Goal: Task Accomplishment & Management: Use online tool/utility

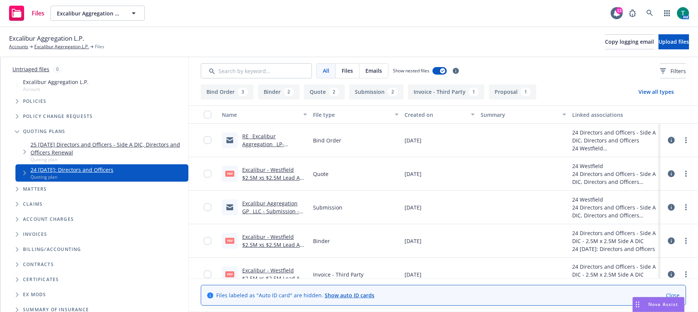
click at [63, 144] on link "25 [DATE] Directors and Officers - Side A DIC, Directors and Officers Renewal" at bounding box center [108, 149] width 155 height 16
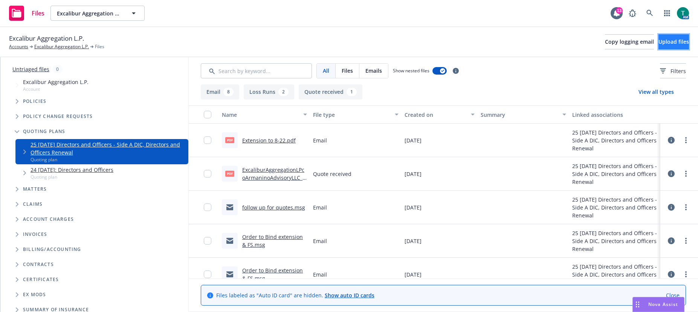
click at [361, 46] on button "Upload files" at bounding box center [674, 41] width 31 height 15
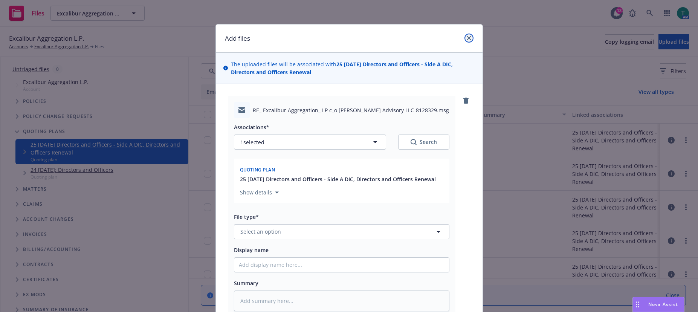
click at [361, 39] on icon "close" at bounding box center [469, 38] width 5 height 5
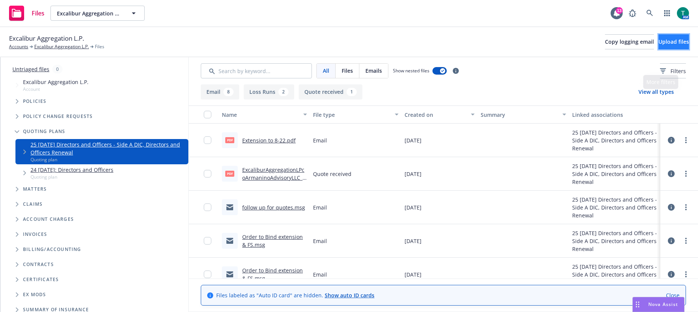
click at [361, 46] on button "Upload files" at bounding box center [674, 41] width 31 height 15
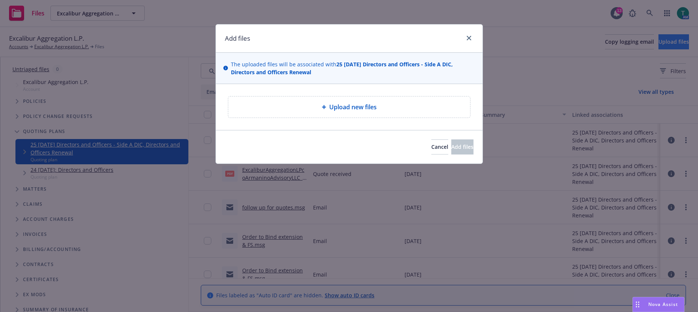
type textarea "x"
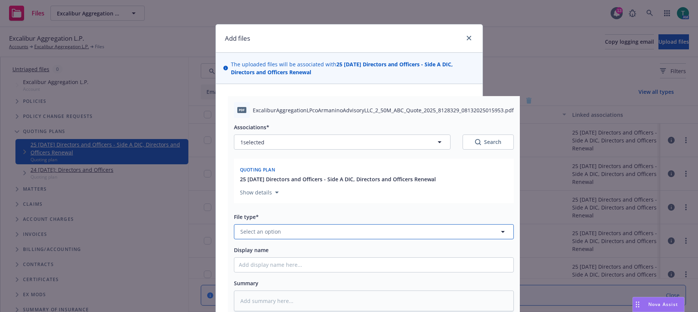
click at [248, 226] on button "Select an option" at bounding box center [374, 231] width 280 height 15
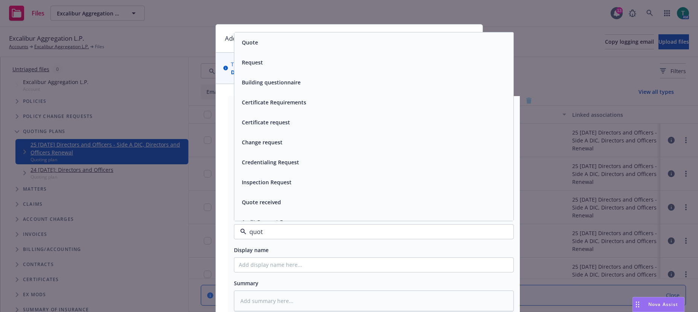
type input "quote"
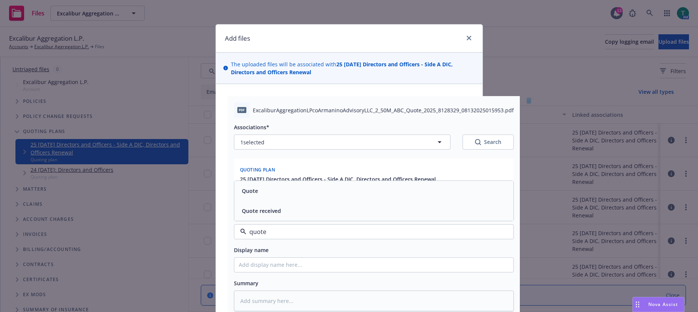
click at [269, 213] on span "Quote received" at bounding box center [261, 211] width 39 height 8
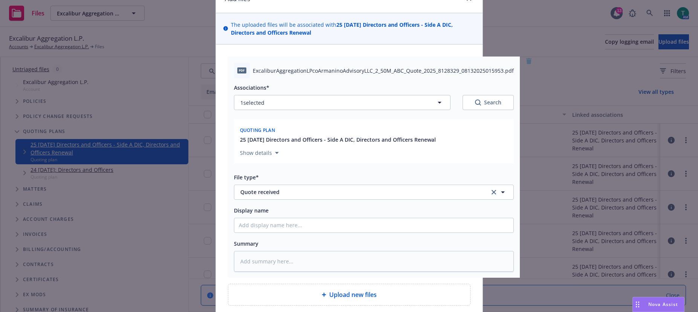
scroll to position [103, 0]
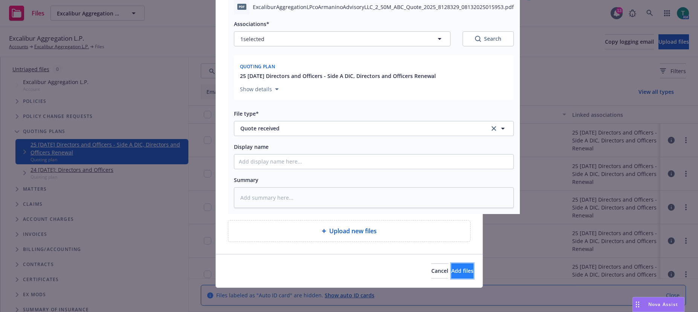
click at [361, 272] on span "Add files" at bounding box center [462, 270] width 22 height 7
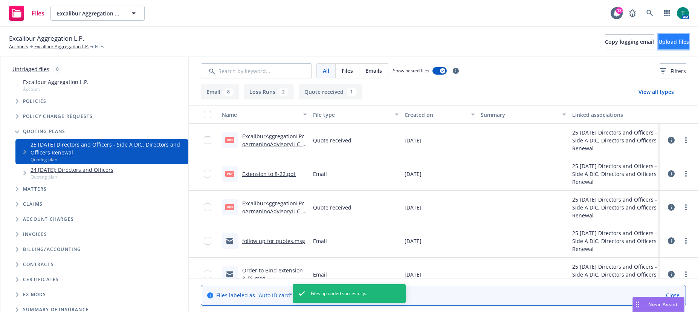
click at [361, 43] on span "Upload files" at bounding box center [674, 41] width 31 height 7
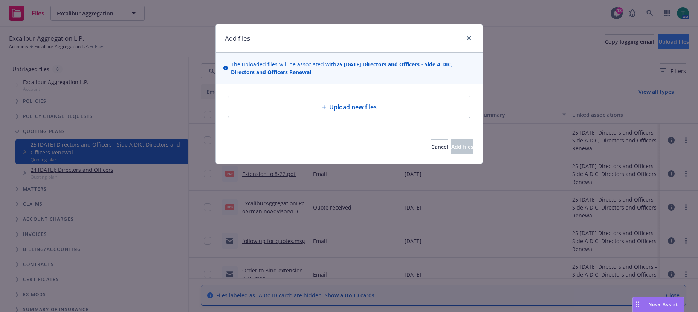
type textarea "x"
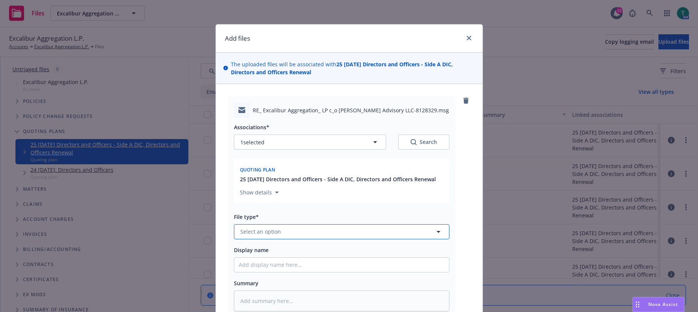
click at [257, 231] on span "Select an option" at bounding box center [260, 232] width 41 height 8
type input "email"
click at [246, 220] on div "Email" at bounding box center [341, 211] width 215 height 20
click at [264, 261] on input "Display name" at bounding box center [341, 265] width 215 height 14
type textarea "x"
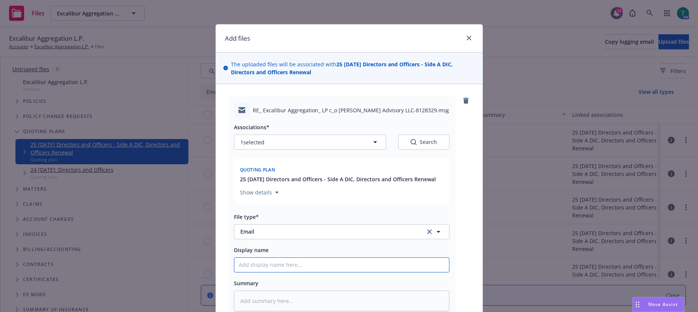
type input "A"
type textarea "x"
type input "Ad"
type textarea "x"
type input "Add"
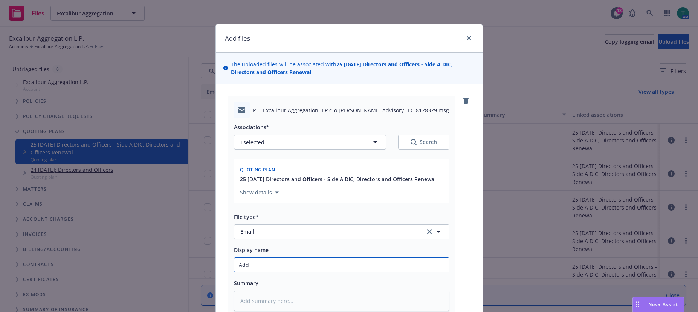
type textarea "x"
type input "Addi"
type textarea "x"
type input "Addiyi"
type textarea "x"
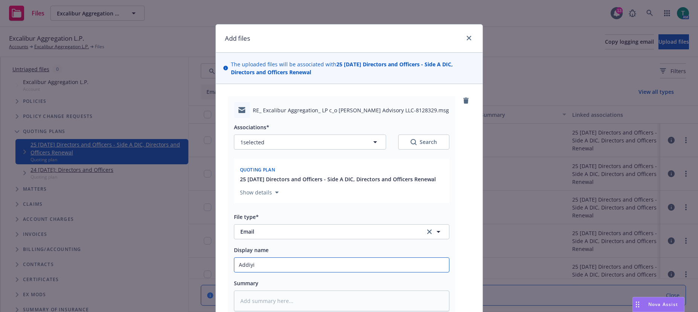
type input "Addiyio"
type textarea "x"
type input "Addiyion"
type textarea "x"
type input "Addiyiona"
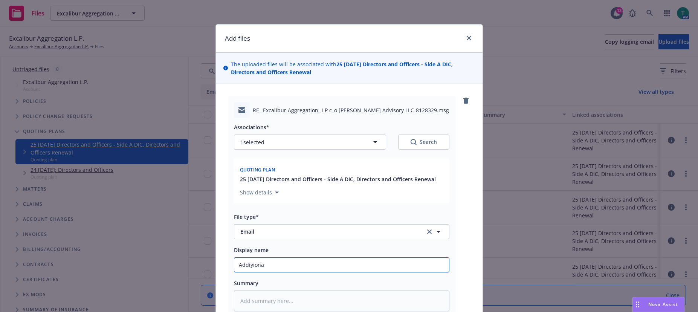
type textarea "x"
type input "Addiyion"
type textarea "x"
type input "Addiyio"
type textarea "x"
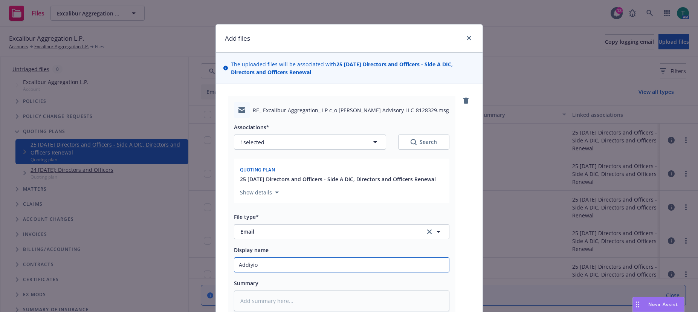
type input "Addiyi"
type textarea "x"
type input "Addiy"
type textarea "x"
type input "Addiyt"
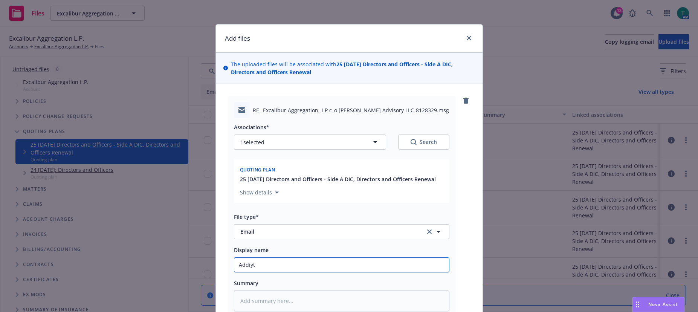
type textarea "x"
type input "Addiy"
type textarea "x"
type input "Addi"
type textarea "x"
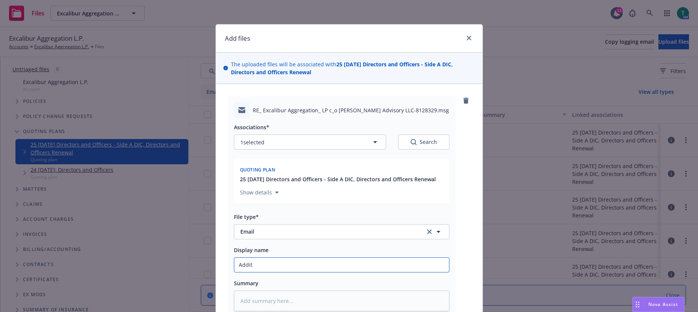
type input "[PERSON_NAME]"
type textarea "x"
type input "Addition"
type textarea "x"
type input "Additiona"
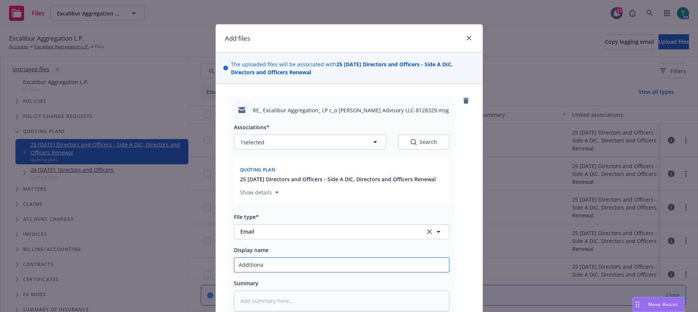
type textarea "x"
type input "Additional"
type textarea "x"
type input "Additional r"
type textarea "x"
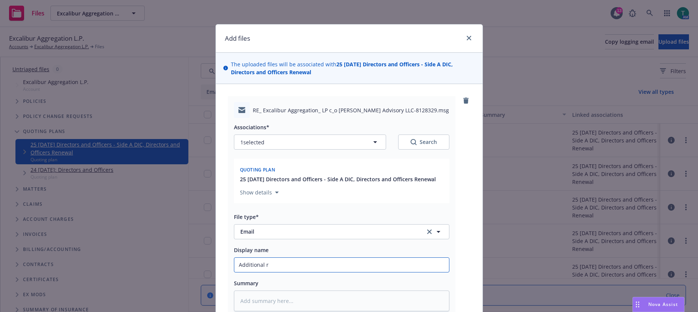
type input "Additional re"
type textarea "x"
type input "Additional req"
type textarea "x"
type input "Additional requ"
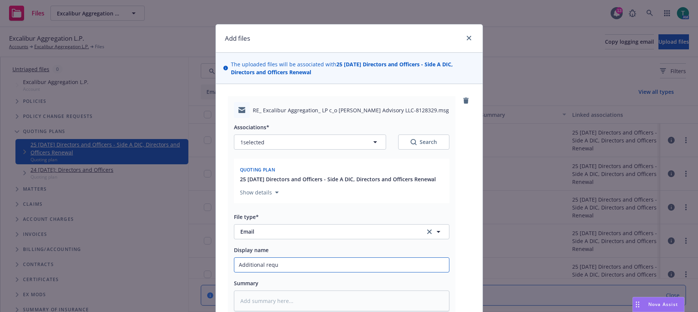
type textarea "x"
type input "Additional requs"
type textarea "x"
type input "Additional requst"
type textarea "x"
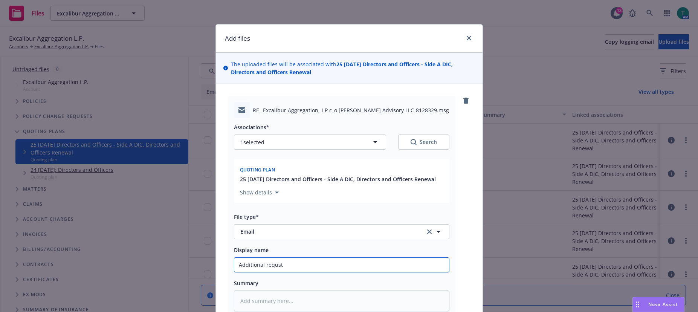
type input "Additional requs"
type textarea "x"
type input "Additional requ"
type textarea "x"
type input "Additional reque"
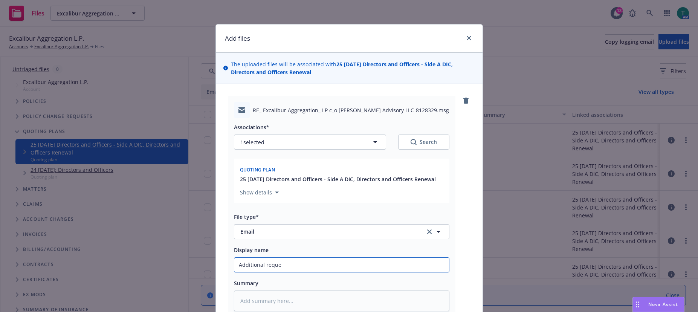
type textarea "x"
type input "Additional reques"
type textarea "x"
type input "Additional request"
type textarea "x"
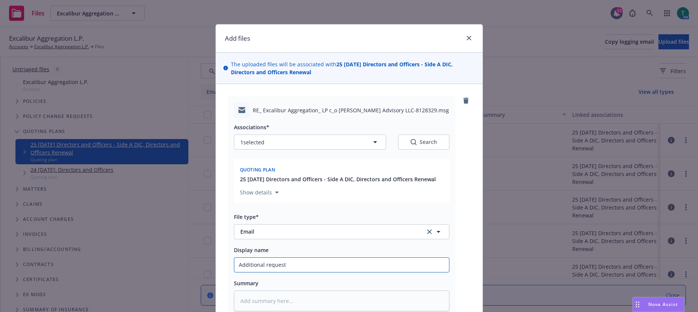
type input "Additional request"
type textarea "x"
type input "Additional request o"
type textarea "x"
type input "Additional request on"
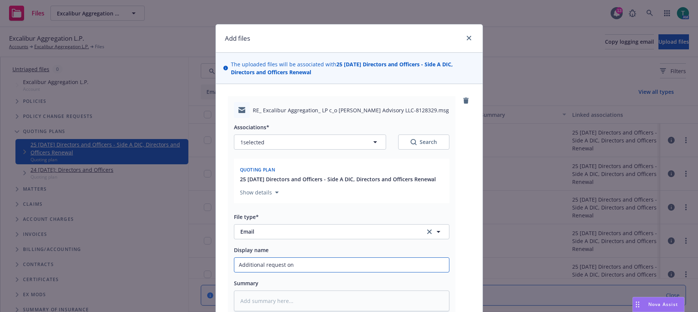
type textarea "x"
type input "Additional request on"
type textarea "x"
type input "Additional request on P"
type textarea "x"
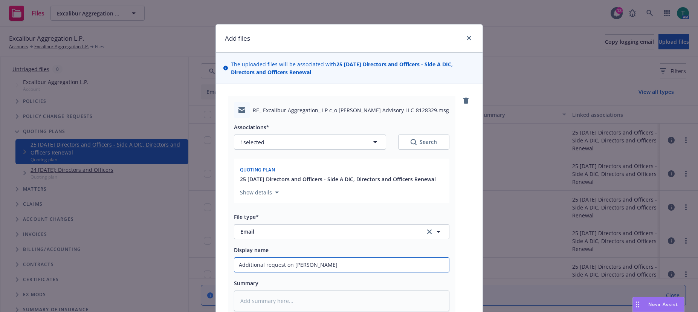
type input "Additional request on Pri"
type textarea "x"
type input "Additional request on Prim"
type textarea "x"
type input "Additional request on Prima"
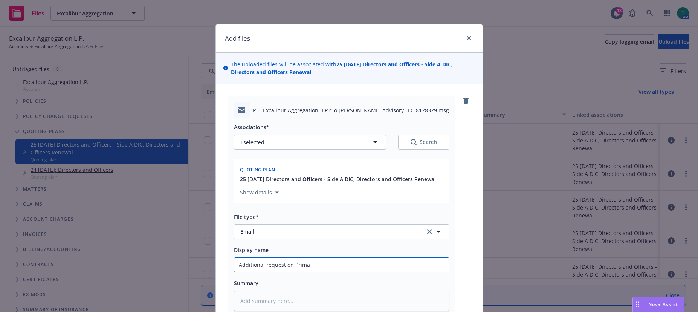
type textarea "x"
type input "Additional request on Primar"
type textarea "x"
type input "Additional request on Primary"
type textarea "x"
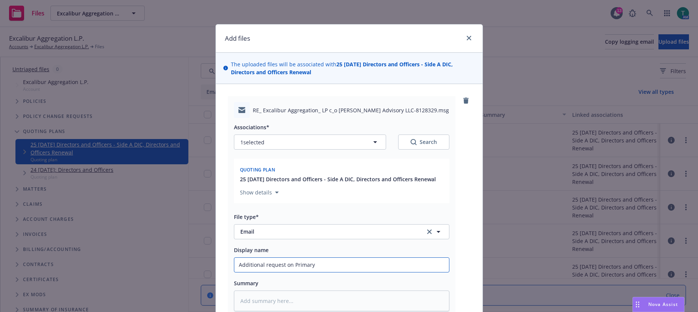
type input "Additional request on Primary Q"
type textarea "x"
type input "Additional request on Primary Qt"
type textarea "x"
type input "Additional request on Primary Qt-"
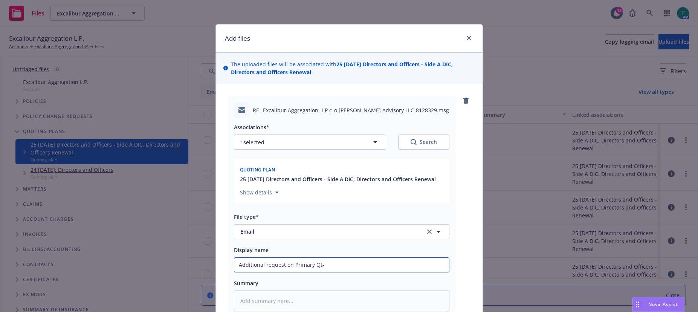
type textarea "x"
type input "Additional request on Primary Qt- b"
type textarea "x"
type input "Additional request on Primary Qt- be"
type textarea "x"
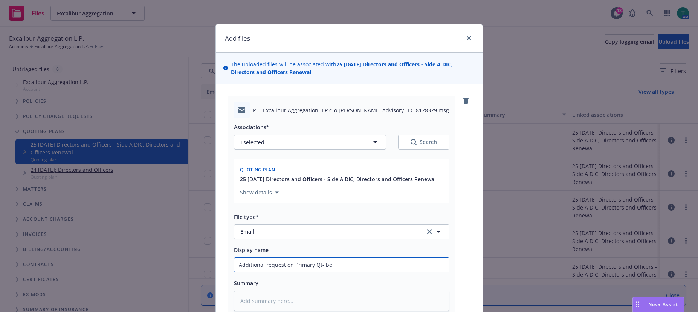
type input "Additional request on Primary Qt- ber"
type textarea "x"
type input "Additional request on Primary Qt- [PERSON_NAME]"
type textarea "x"
type input "Additional request on Primary Qt- berkl"
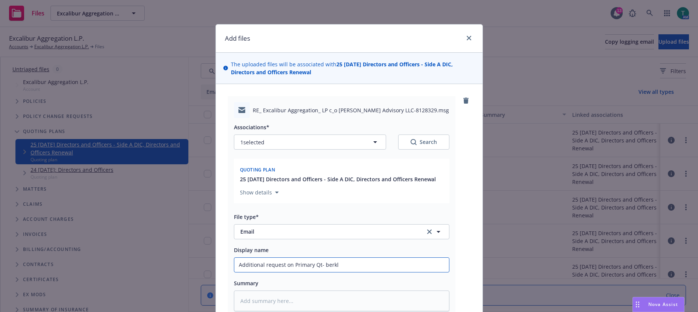
type textarea "x"
type input "Additional request on Primary Qt- [GEOGRAPHIC_DATA]"
type textarea "x"
type input "Additional request on Primary Qt- berkle"
type textarea "x"
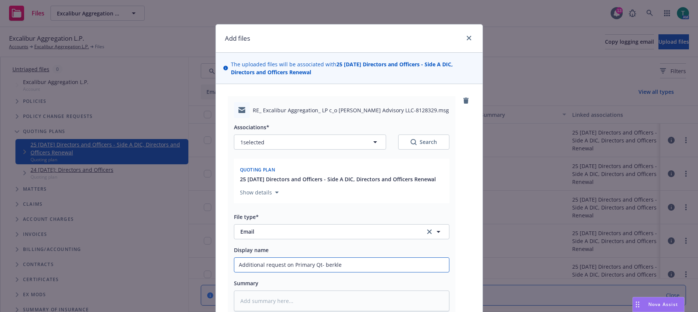
type input "Additional request on Primary Qt- berkl"
type textarea "x"
type input "Additional request on Primary Qt- [PERSON_NAME]"
type textarea "x"
type input "Additional request on Primary Qt- ber"
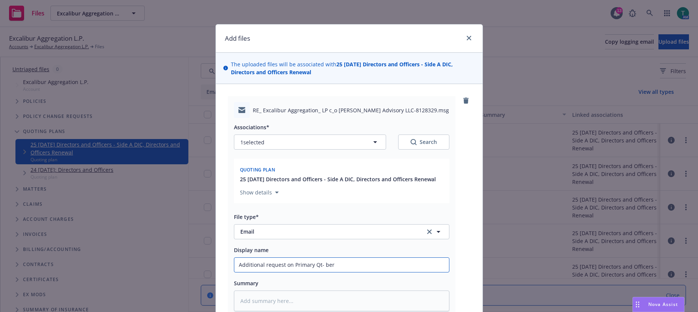
type textarea "x"
type input "Additional request on Primary Qt- be"
type textarea "x"
type input "Additional request on Primary Qt- b"
type textarea "x"
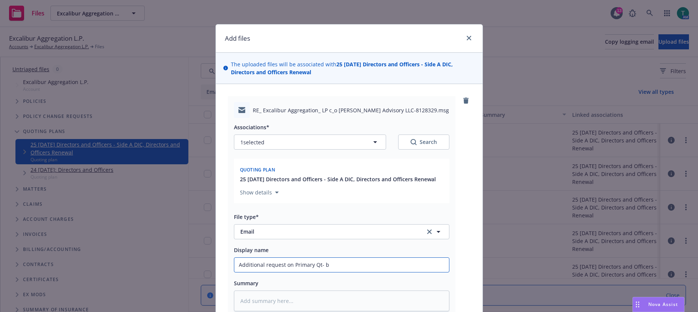
type input "Additional request on Primary Qt-"
type textarea "x"
type input "Additional request on Primary Qt- B"
type textarea "x"
type input "Additional request on Primary Qt- Be"
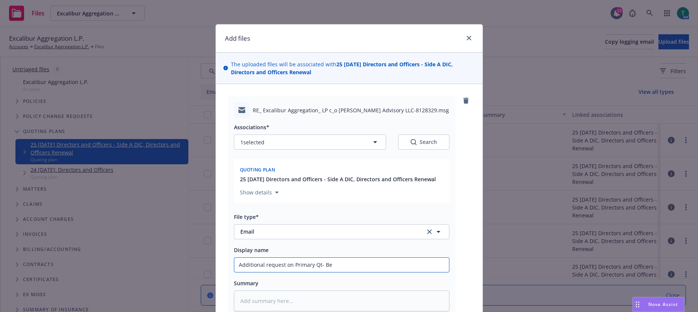
type textarea "x"
type input "Additional request on Primary Qt- Ber"
type textarea "x"
type input "Additional request on Primary Qt- [PERSON_NAME]"
type textarea "x"
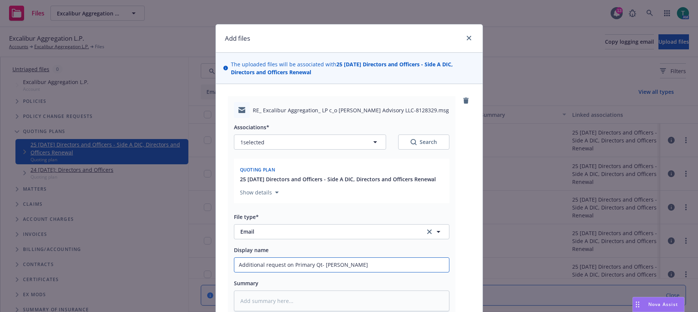
type input "Additional request on Primary Qt- Berkl"
type textarea "x"
type input "Additional request on Primary Qt- [GEOGRAPHIC_DATA]"
type textarea "x"
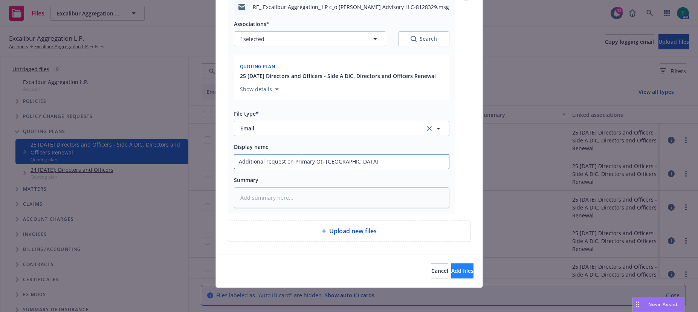
type input "Additional request on Primary Qt- [GEOGRAPHIC_DATA]"
click at [361, 273] on button "Add files" at bounding box center [462, 270] width 22 height 15
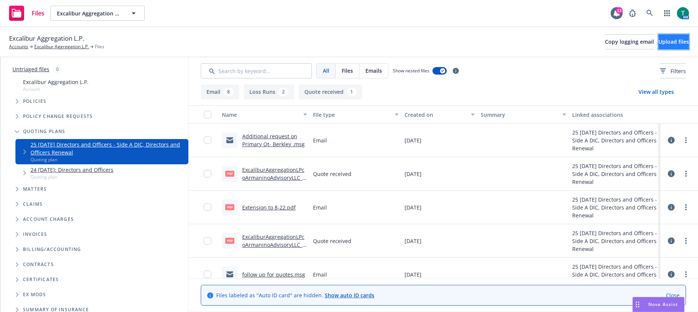
click at [361, 45] on button "Upload files" at bounding box center [674, 41] width 31 height 15
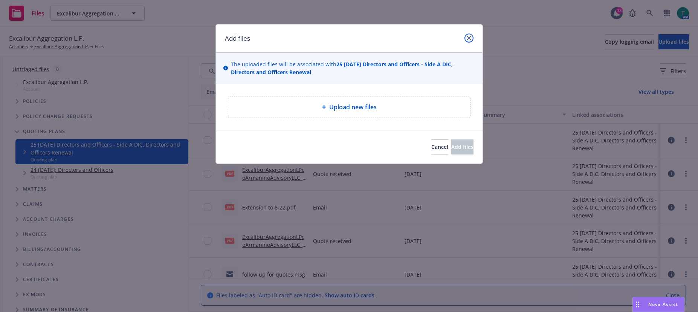
drag, startPoint x: 472, startPoint y: 38, endPoint x: 572, endPoint y: 31, distance: 100.4
click at [361, 37] on link "close" at bounding box center [469, 38] width 9 height 9
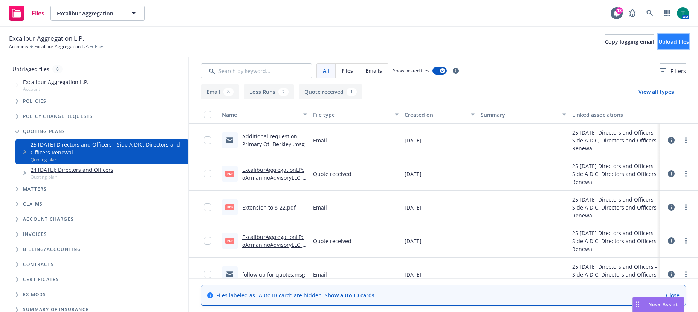
click at [361, 44] on span "Upload files" at bounding box center [674, 41] width 31 height 7
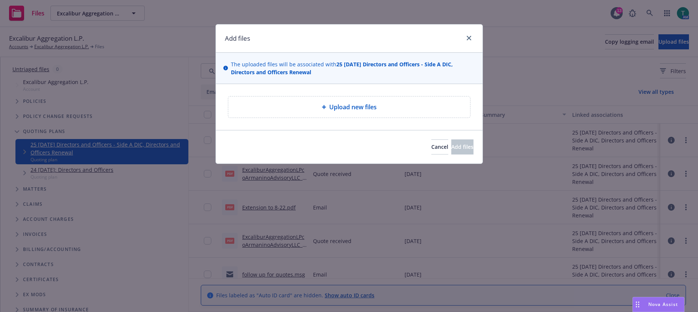
type textarea "x"
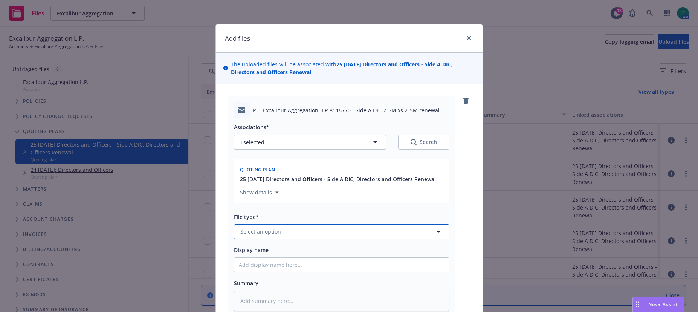
click at [258, 230] on span "Select an option" at bounding box center [260, 232] width 41 height 8
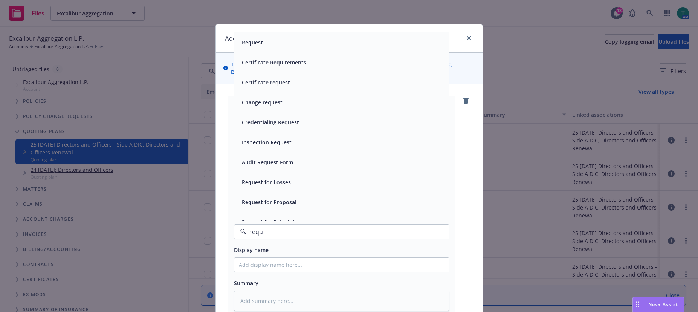
type input "requs"
type textarea "x"
type input "req"
click at [321, 205] on div "Request for Proposal" at bounding box center [342, 202] width 206 height 11
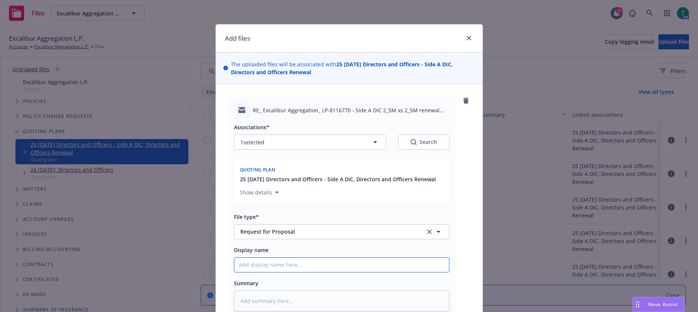
click at [267, 264] on input "Display name" at bounding box center [341, 265] width 215 height 14
type textarea "x"
type input "Si"
type textarea "x"
type input "Sid"
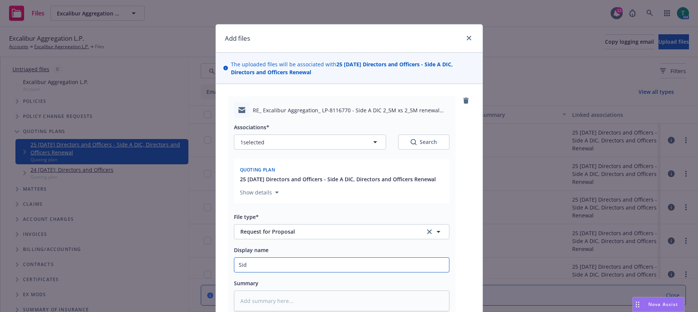
type textarea "x"
type input "Side"
type textarea "x"
type input "Side"
type textarea "x"
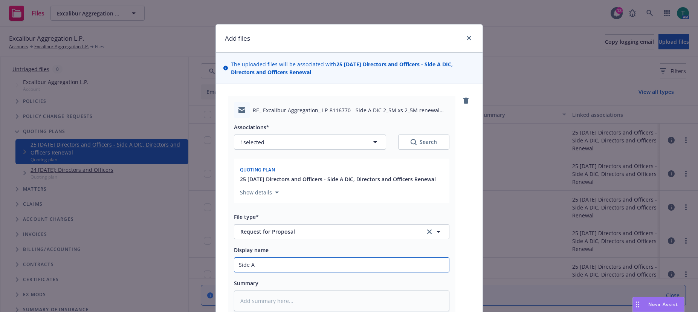
type input "Side A"
type textarea "x"
type input "Side A DI"
type textarea "x"
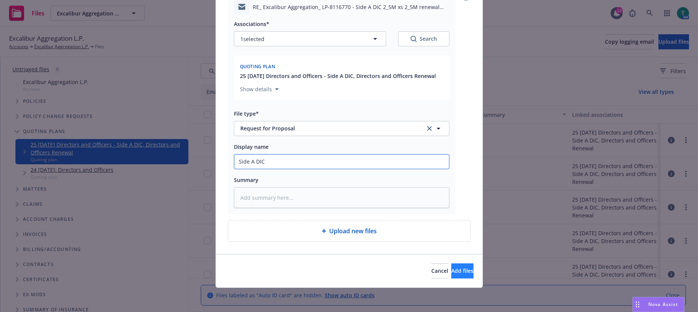
type input "Side A DIC"
click at [361, 274] on span "Add files" at bounding box center [462, 270] width 22 height 7
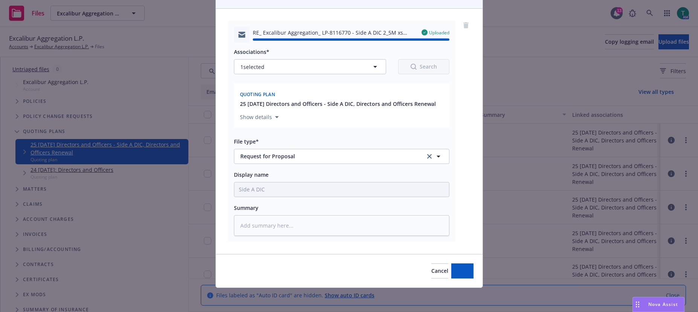
type textarea "x"
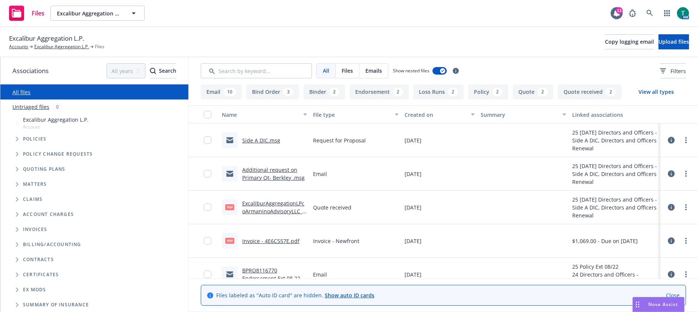
click at [15, 171] on span "Tree Example" at bounding box center [17, 169] width 12 height 12
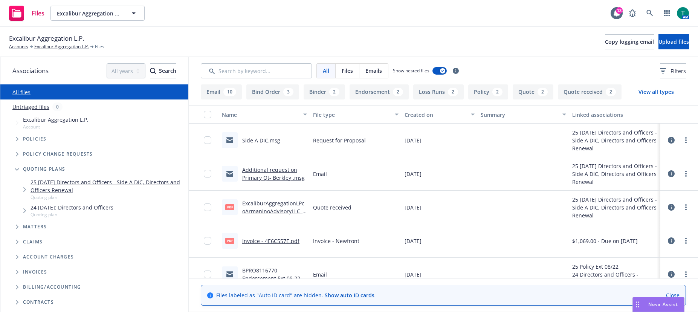
click at [77, 182] on link "25 [DATE] Directors and Officers - Side A DIC, Directors and Officers Renewal" at bounding box center [108, 186] width 155 height 16
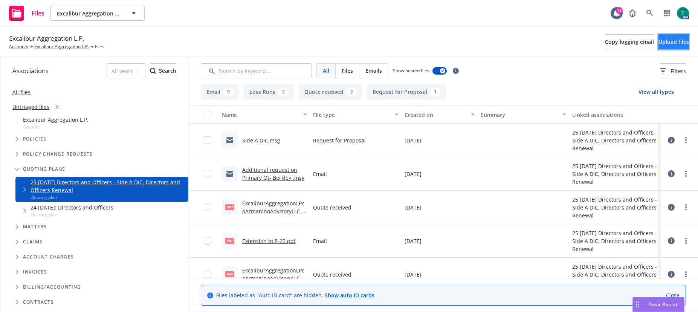
click at [663, 40] on span "Upload files" at bounding box center [674, 41] width 31 height 7
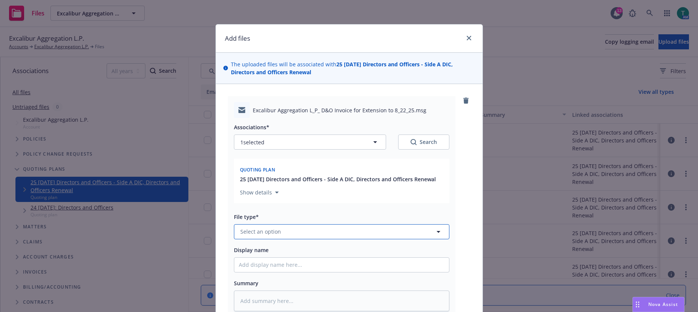
click at [257, 232] on span "Select an option" at bounding box center [260, 232] width 41 height 8
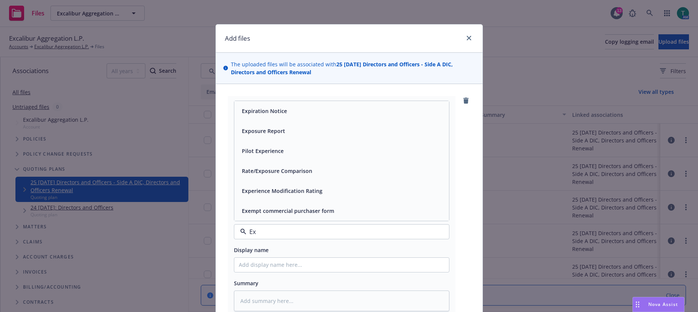
type input "Ext"
type textarea "x"
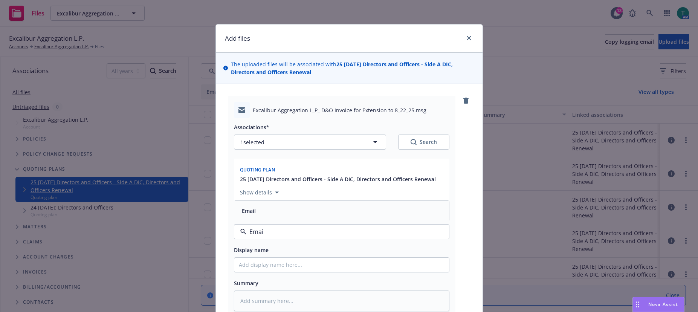
type input "Email"
click at [256, 213] on div "Email" at bounding box center [342, 210] width 206 height 11
click at [238, 269] on input "Display name" at bounding box center [341, 265] width 215 height 14
type textarea "x"
type input "E"
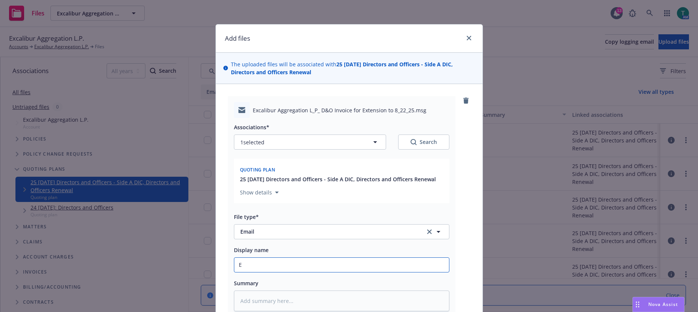
type textarea "x"
type input "Ex"
type textarea "x"
type input "Ext"
type textarea "x"
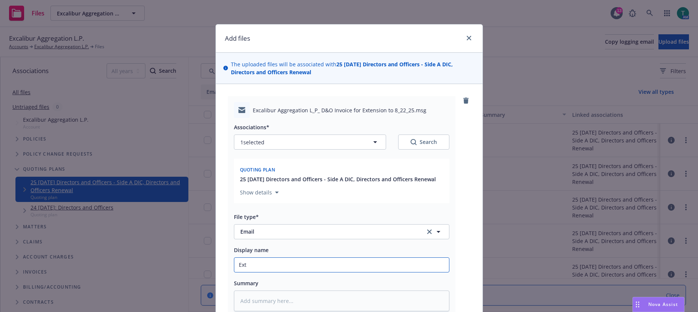
type input "Ext t"
type textarea "x"
type input "Ext to"
type textarea "x"
type input "Ext to 8"
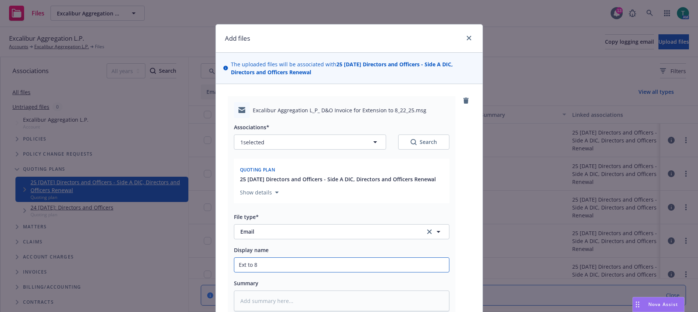
type textarea "x"
type input "Ext to 8-"
type textarea "x"
type input "Ext to 8-2"
type textarea "x"
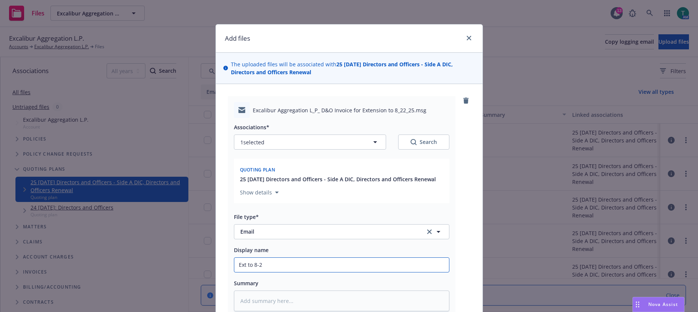
type input "Ext to 8-22"
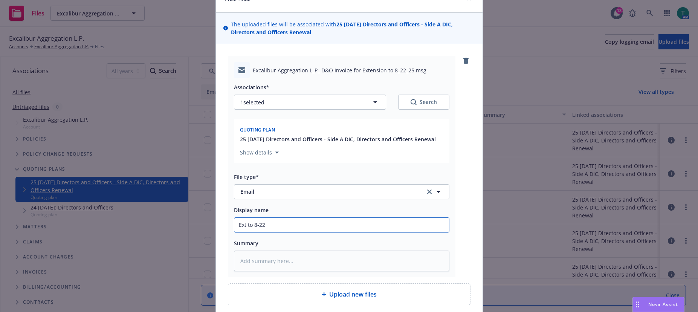
scroll to position [103, 0]
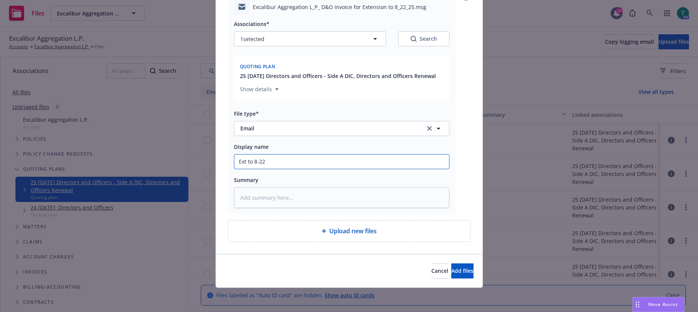
type textarea "x"
type input "Ext to 8-22-"
type textarea "x"
type input "Ext to 8-22-2"
type textarea "x"
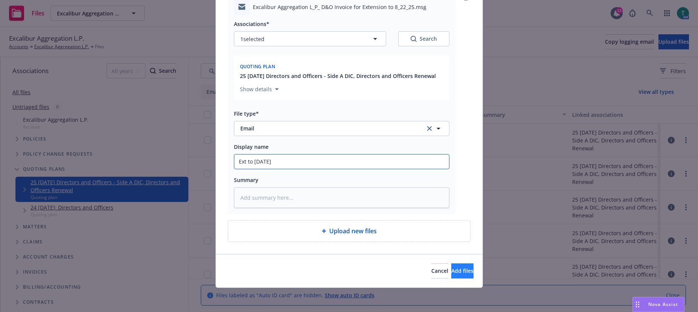
type input "Ext to 8-22-25"
click at [452, 273] on span "Add files" at bounding box center [462, 270] width 22 height 7
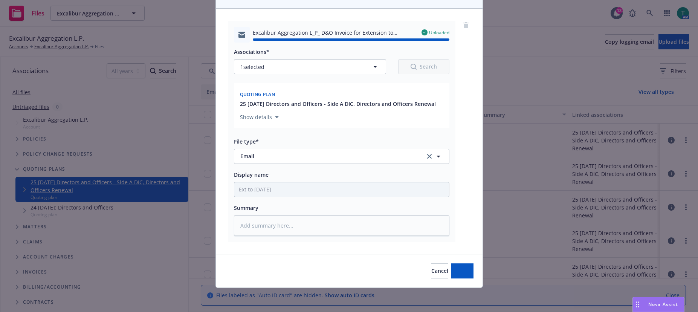
type textarea "x"
